Goal: Find specific page/section: Find specific page/section

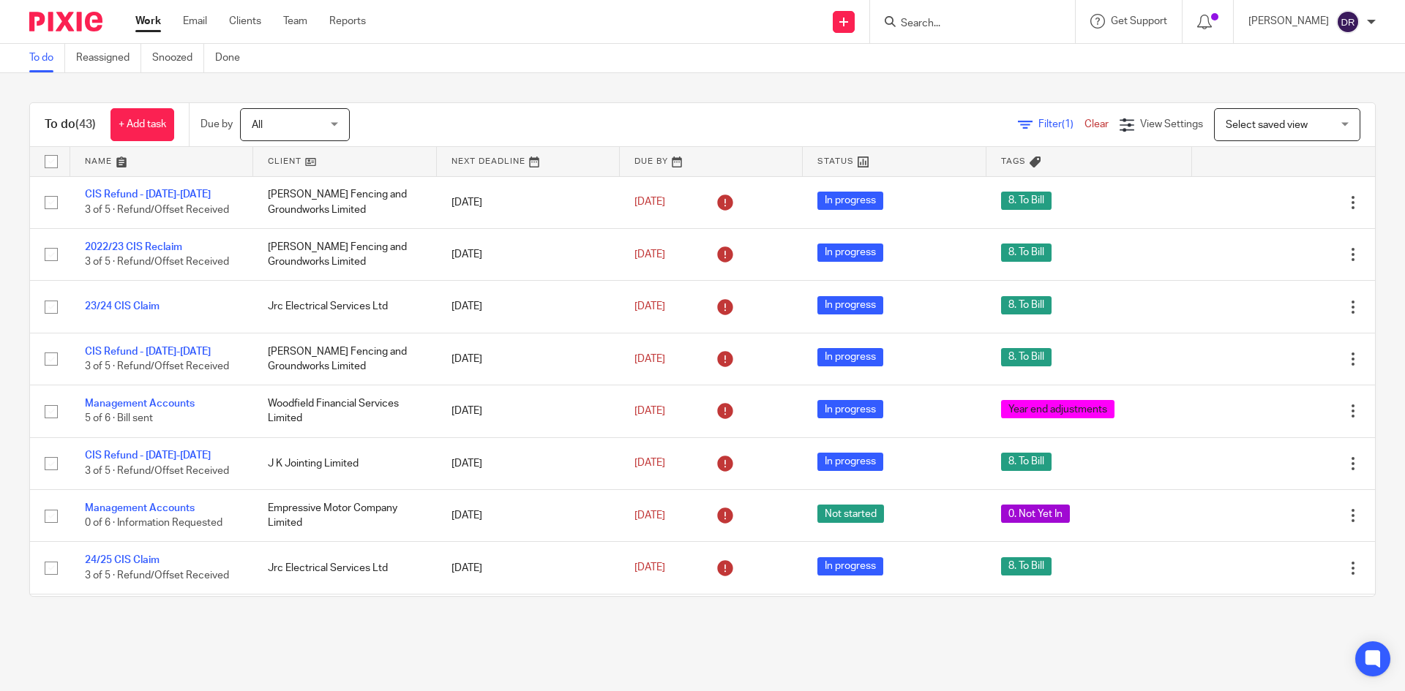
click at [934, 8] on div at bounding box center [972, 21] width 205 height 43
click at [939, 30] on input "Search" at bounding box center [965, 24] width 132 height 13
type input "kears"
click at [994, 56] on link at bounding box center [986, 57] width 181 height 22
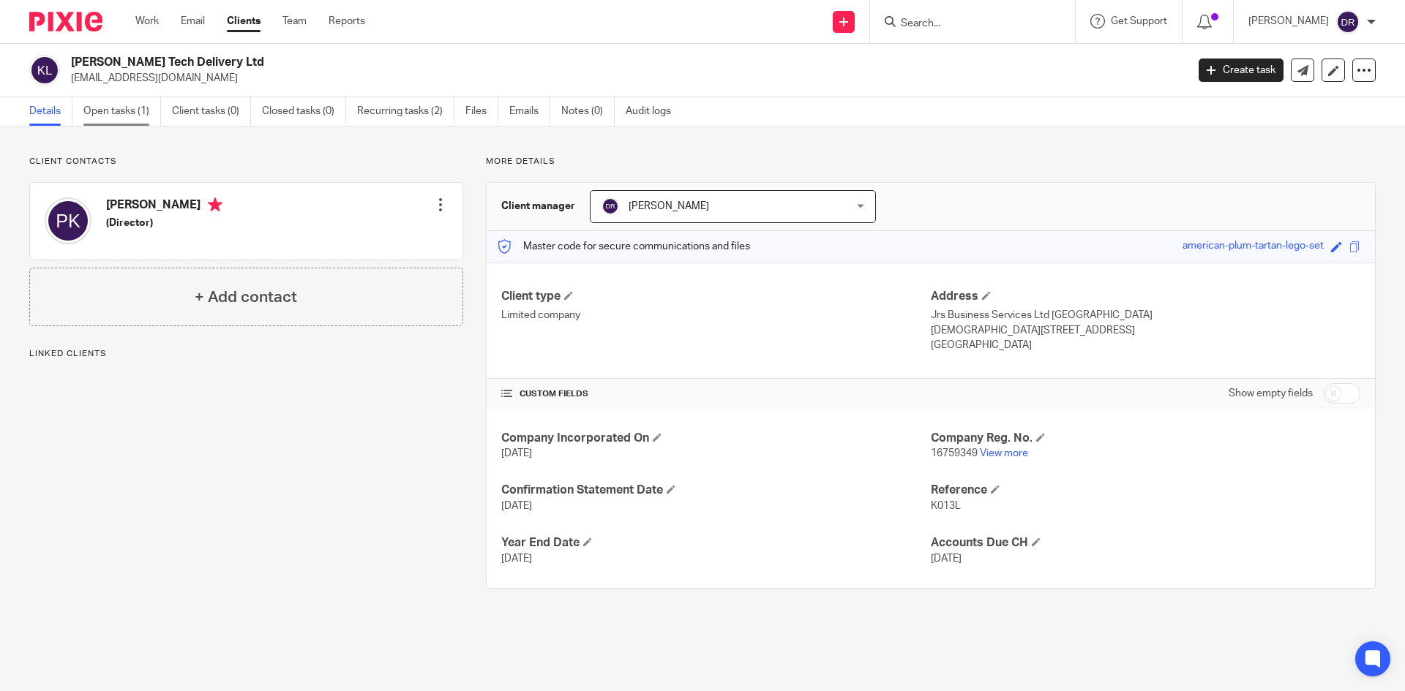
click at [138, 105] on link "Open tasks (1)" at bounding box center [122, 111] width 78 height 29
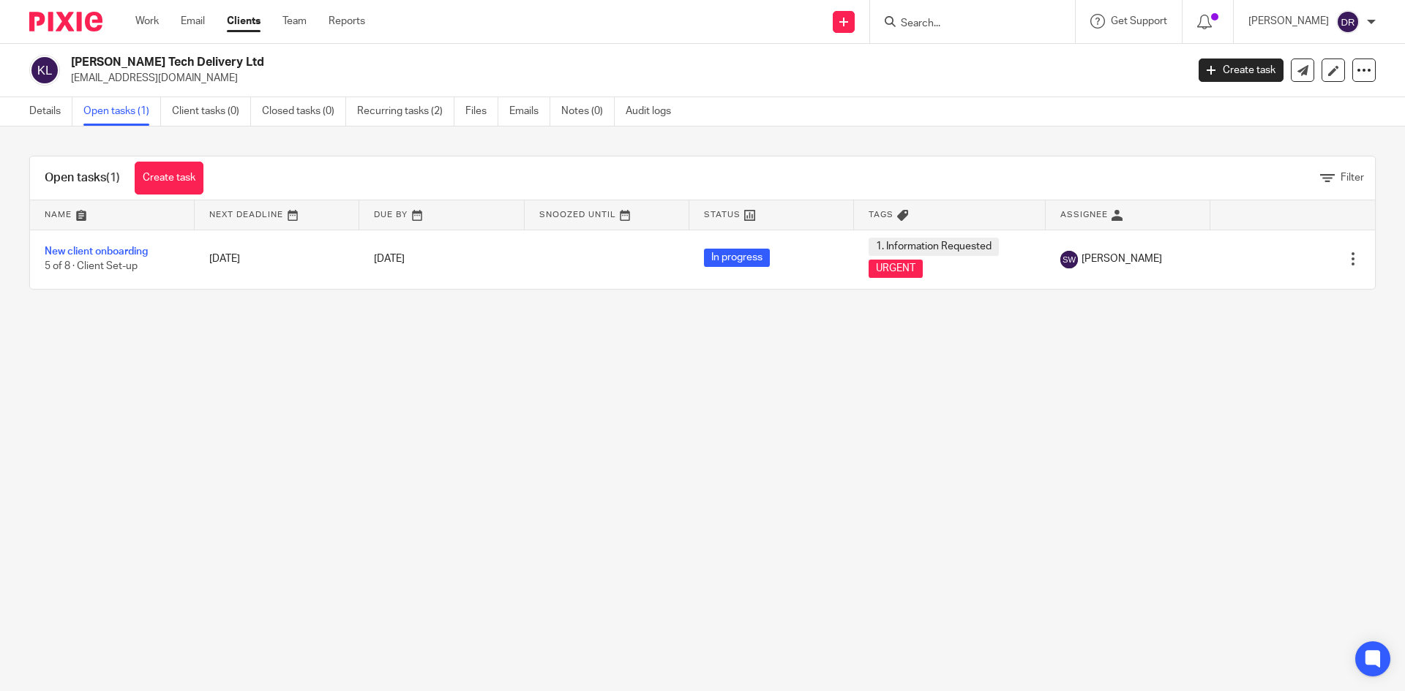
click at [969, 12] on form at bounding box center [977, 21] width 156 height 18
click at [965, 26] on input "Search" at bounding box center [965, 24] width 132 height 13
type input "[PERSON_NAME]"
click at [996, 49] on link at bounding box center [999, 57] width 206 height 22
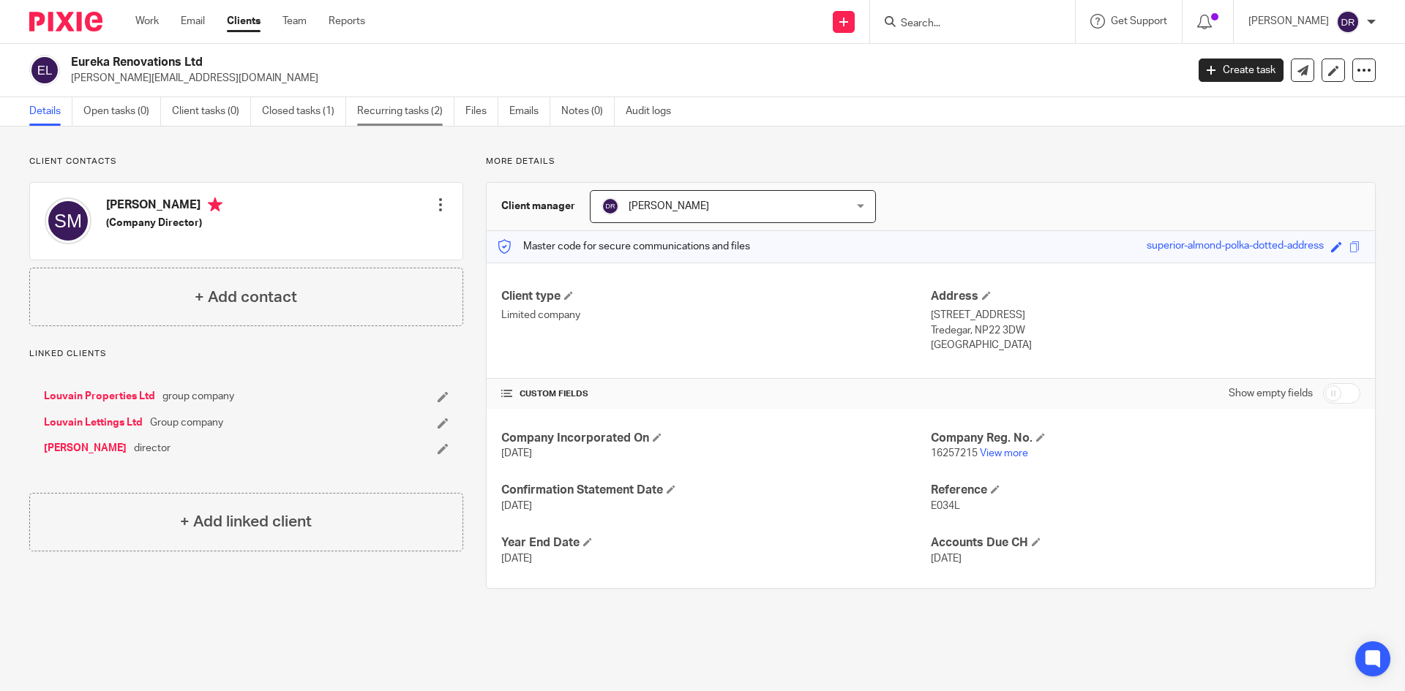
click at [426, 111] on link "Recurring tasks (2)" at bounding box center [405, 111] width 97 height 29
